Goal: Task Accomplishment & Management: Manage account settings

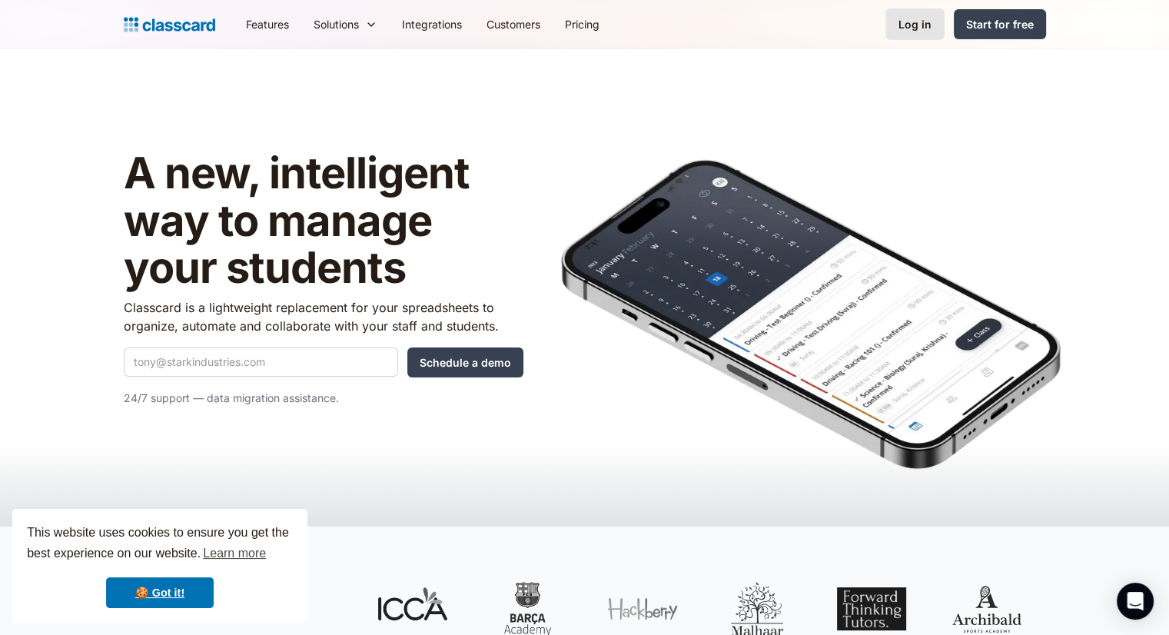
click at [904, 23] on div "Log in" at bounding box center [915, 24] width 33 height 16
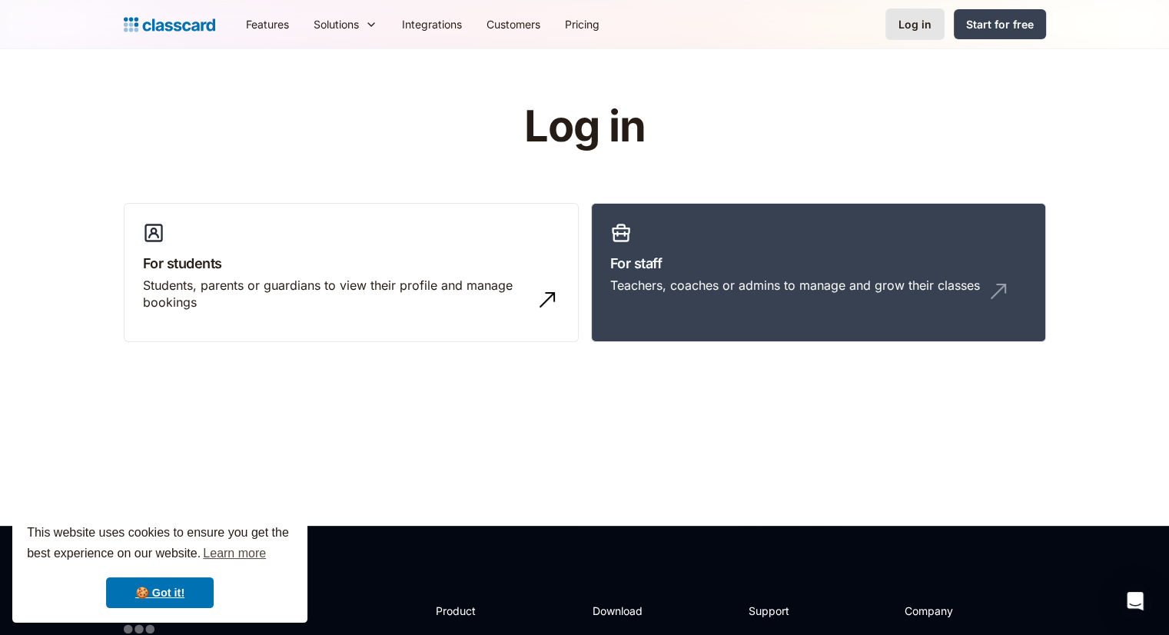
click at [929, 25] on div "Log in" at bounding box center [915, 24] width 33 height 16
click at [726, 277] on div "Teachers, coaches or admins to manage and grow their classes" at bounding box center [795, 285] width 370 height 17
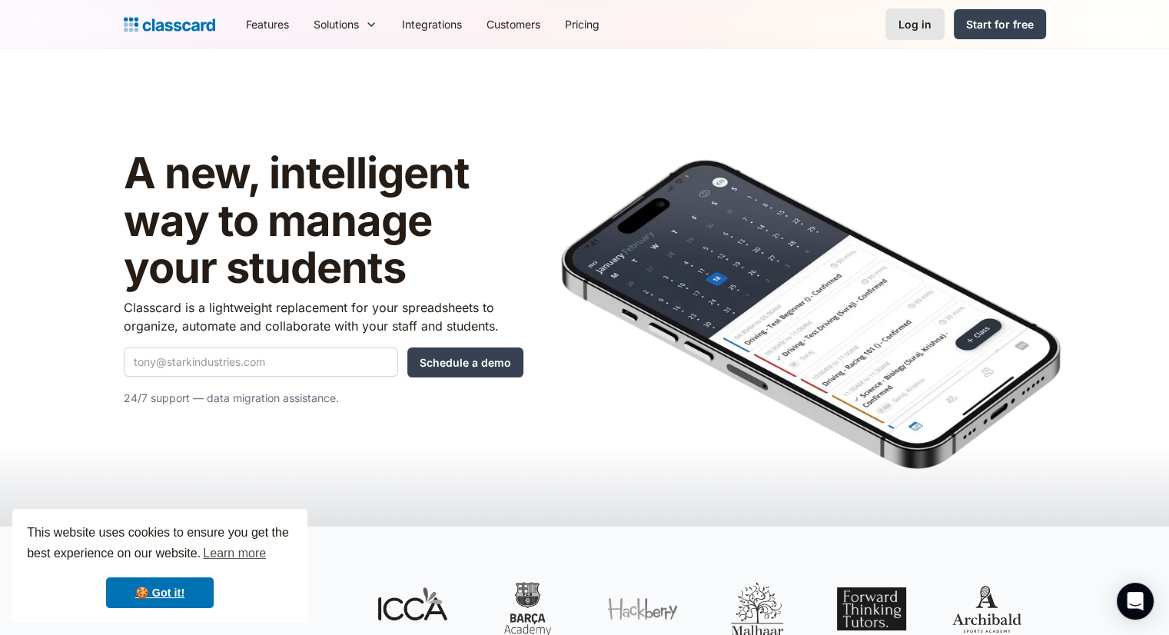
click at [917, 26] on div "Log in" at bounding box center [915, 24] width 33 height 16
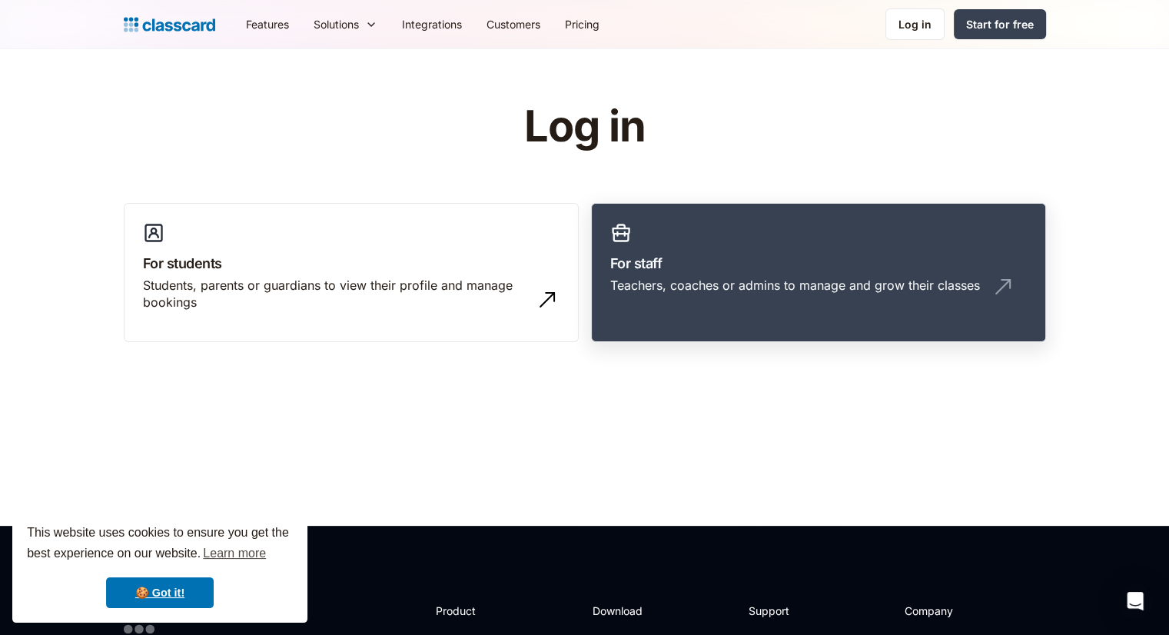
click at [728, 264] on h3 "For staff" at bounding box center [818, 263] width 417 height 21
